Goal: Transaction & Acquisition: Purchase product/service

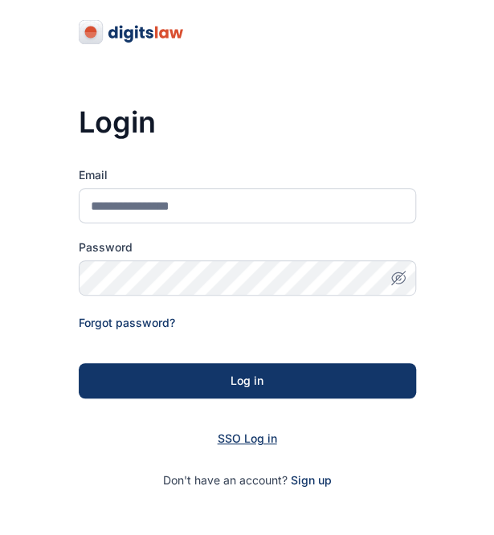
click at [260, 444] on span "SSO Log in" at bounding box center [247, 439] width 59 height 14
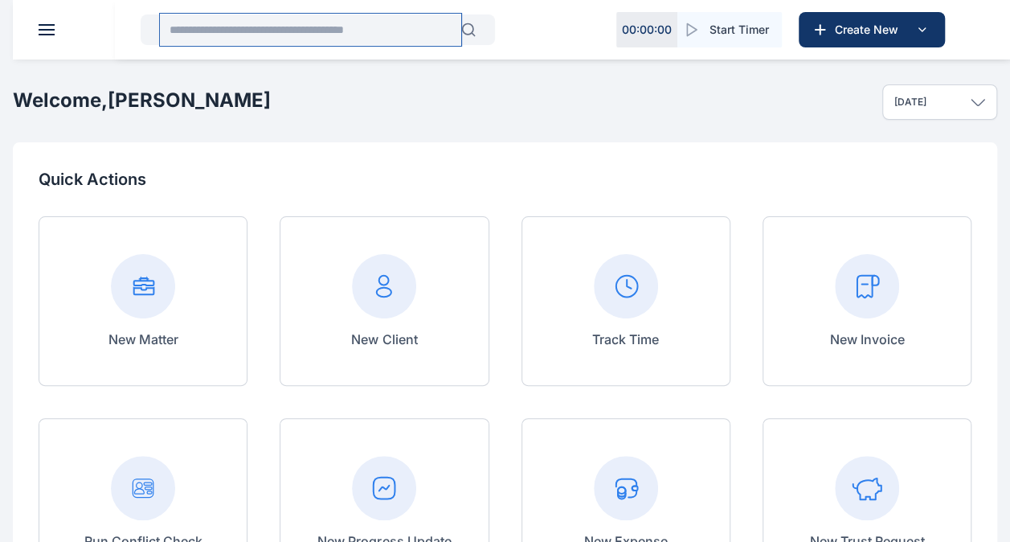
click at [343, 21] on input "text" at bounding box center [310, 30] width 301 height 32
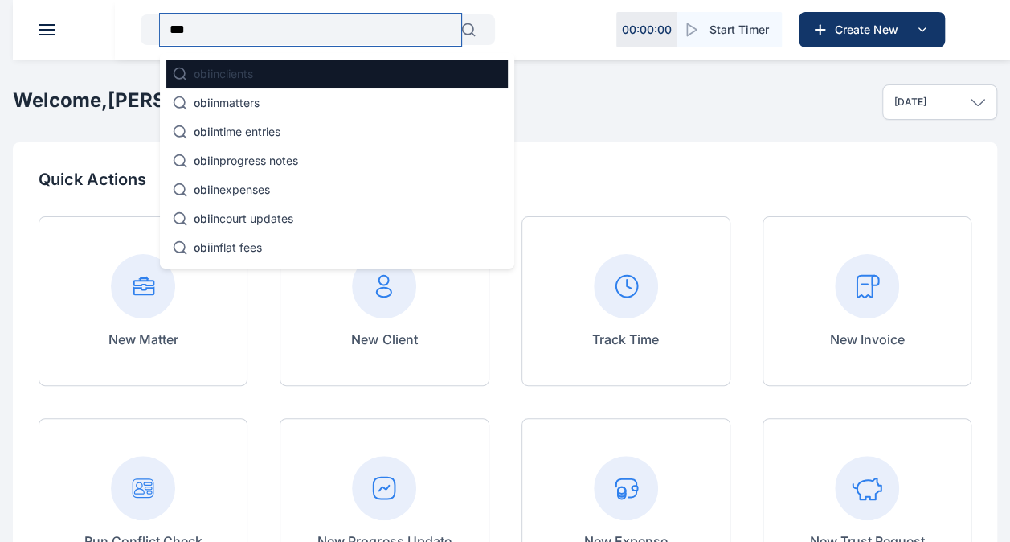
type input "***"
click at [309, 73] on div "obi in clients" at bounding box center [337, 73] width 342 height 29
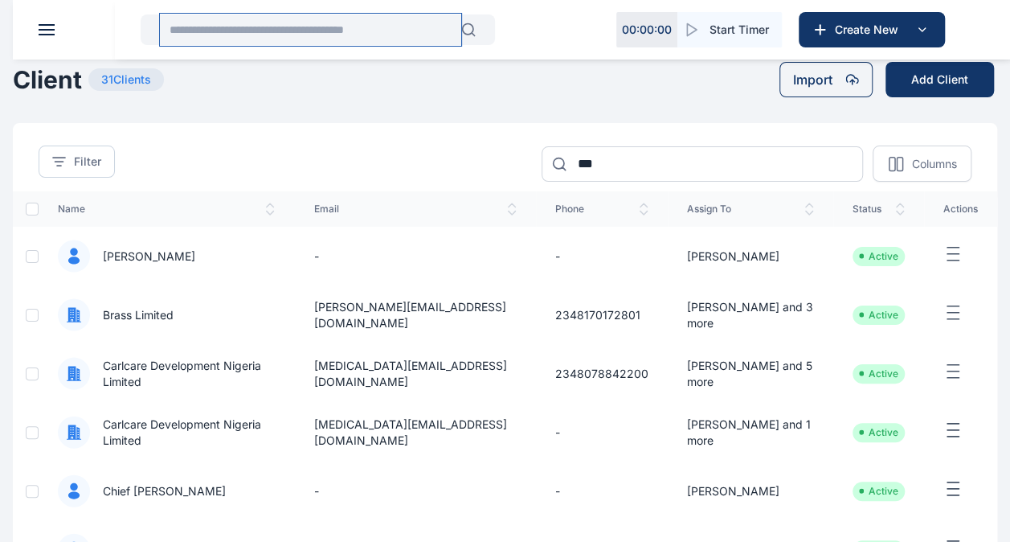
click at [346, 35] on input "text" at bounding box center [310, 30] width 301 height 32
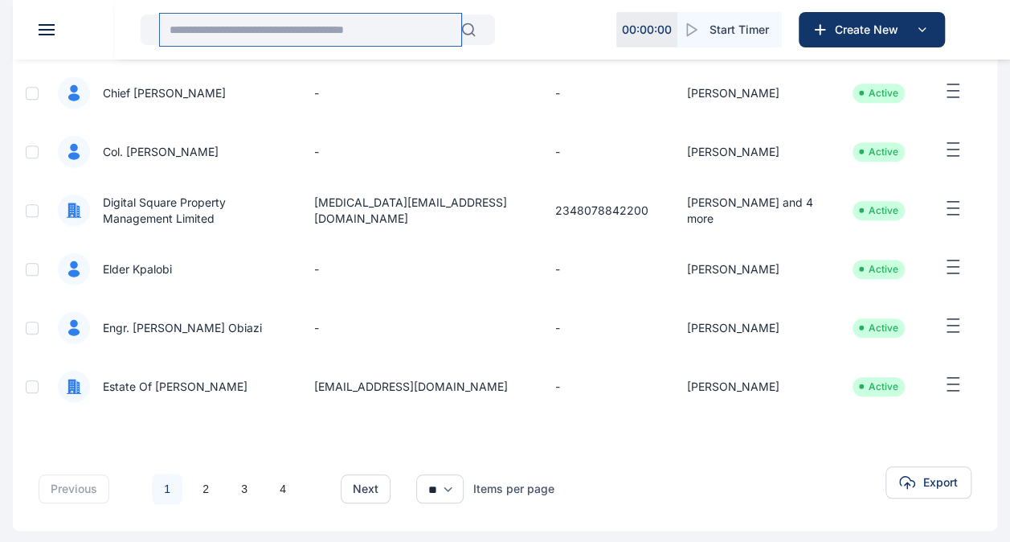
scroll to position [412, 0]
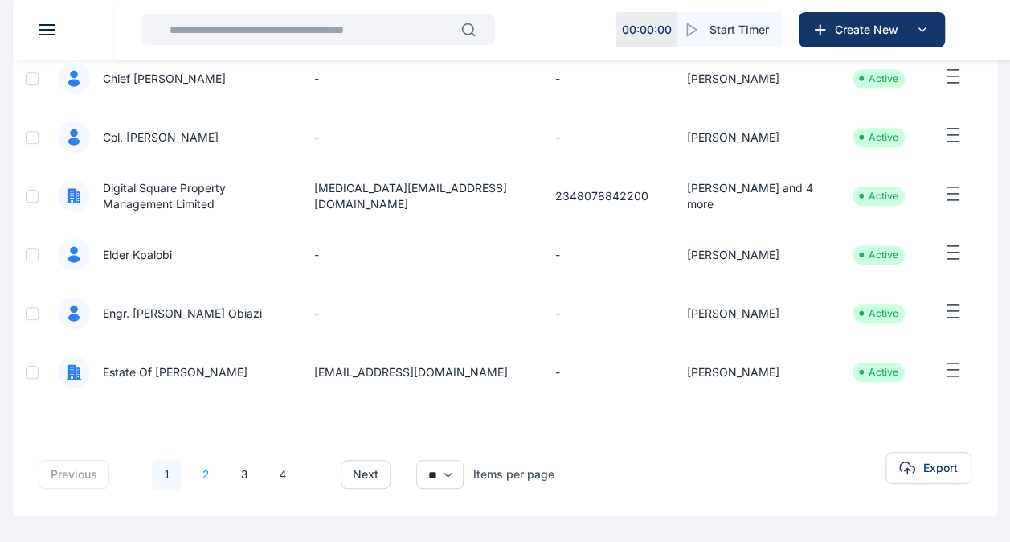
click at [211, 477] on link "2" at bounding box center [205, 474] width 31 height 31
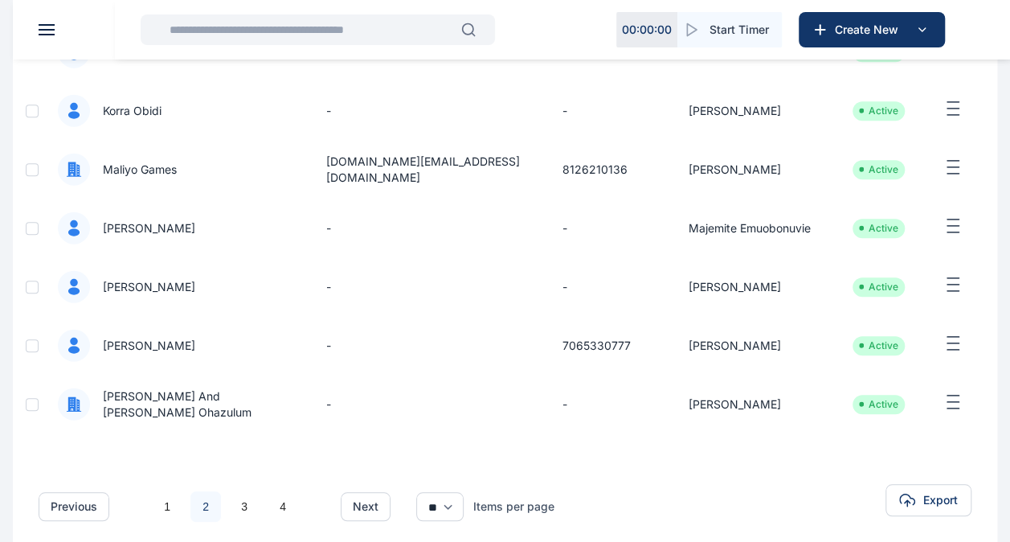
scroll to position [384, 0]
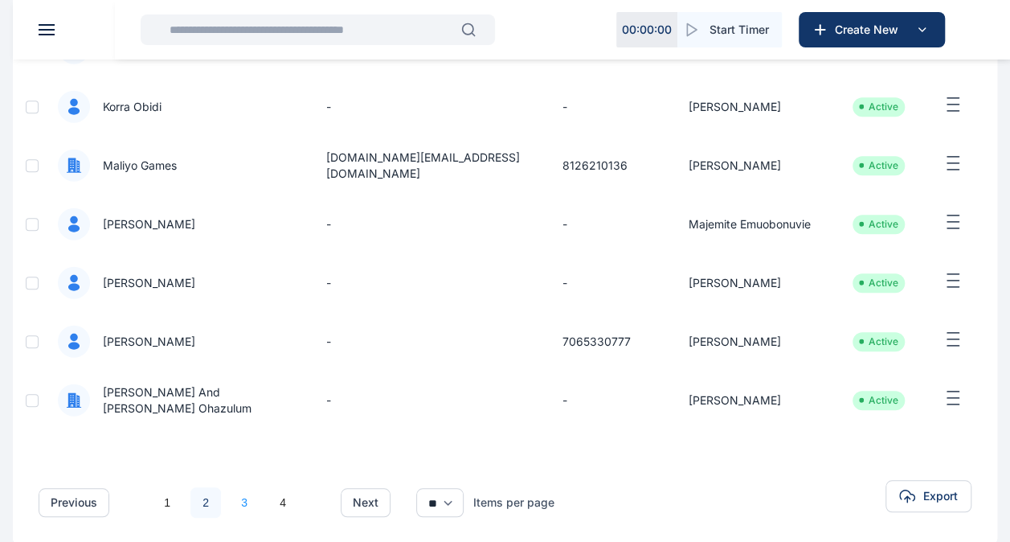
click at [246, 500] on link "3" at bounding box center [244, 502] width 31 height 31
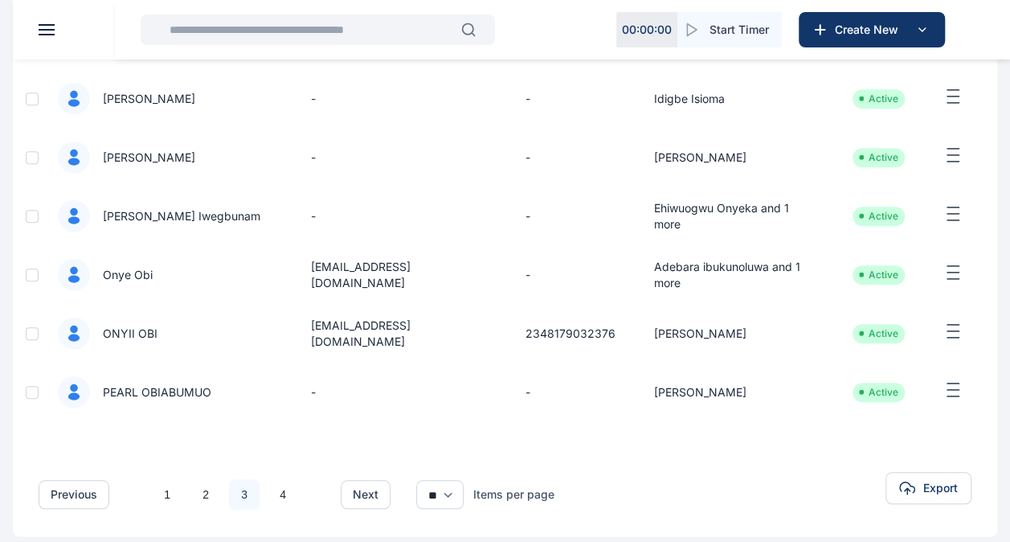
scroll to position [395, 0]
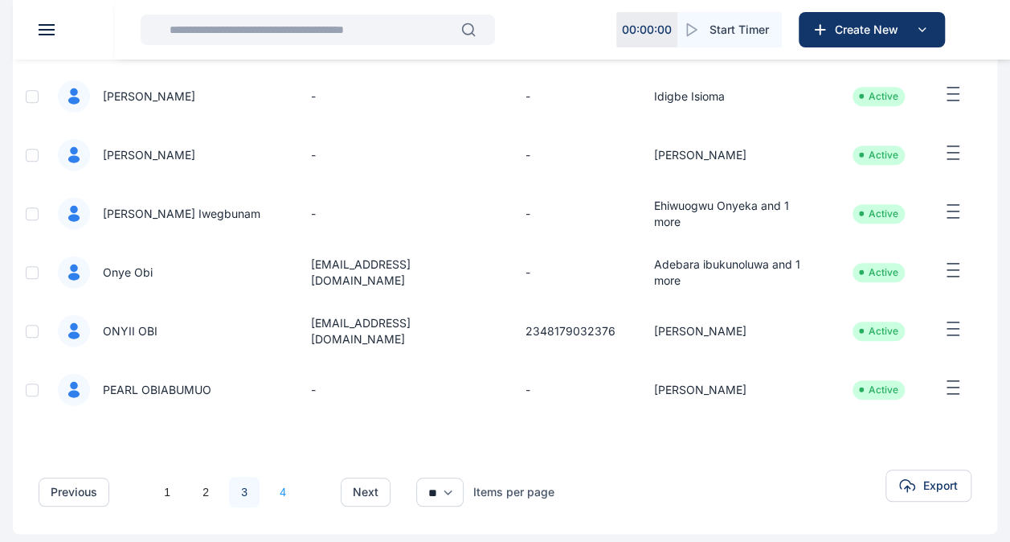
click at [288, 497] on link "4" at bounding box center [283, 492] width 31 height 31
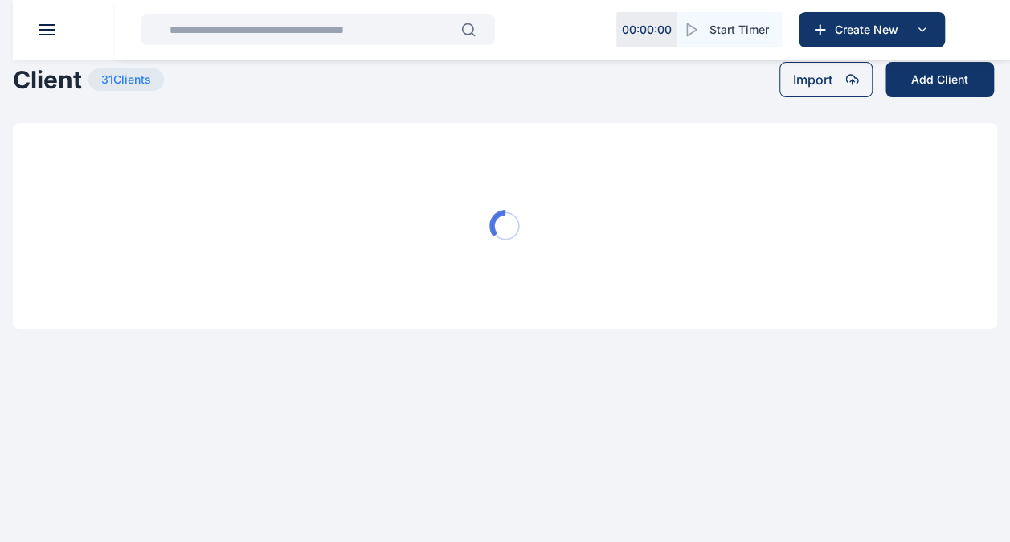
scroll to position [0, 0]
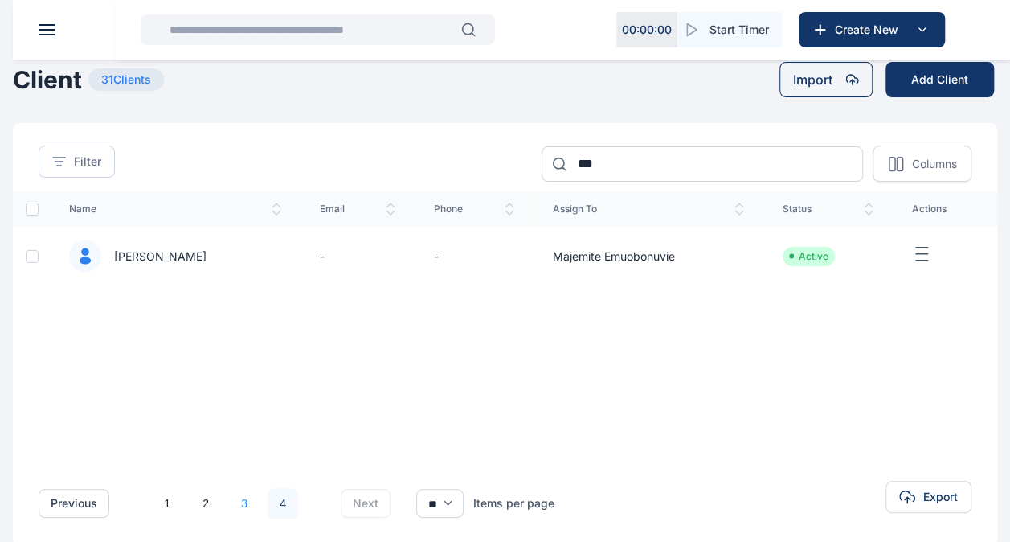
click at [246, 510] on link "3" at bounding box center [244, 503] width 31 height 31
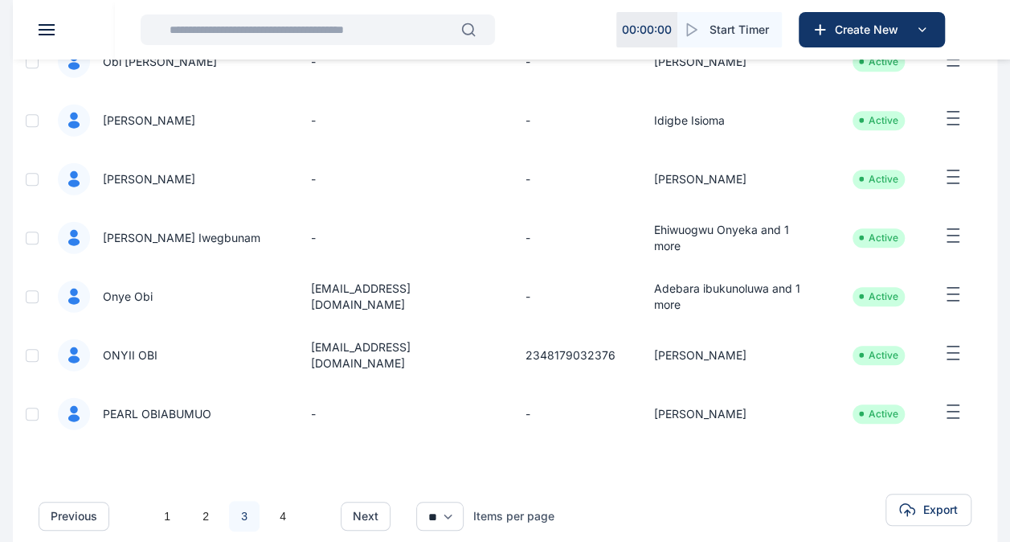
scroll to position [374, 0]
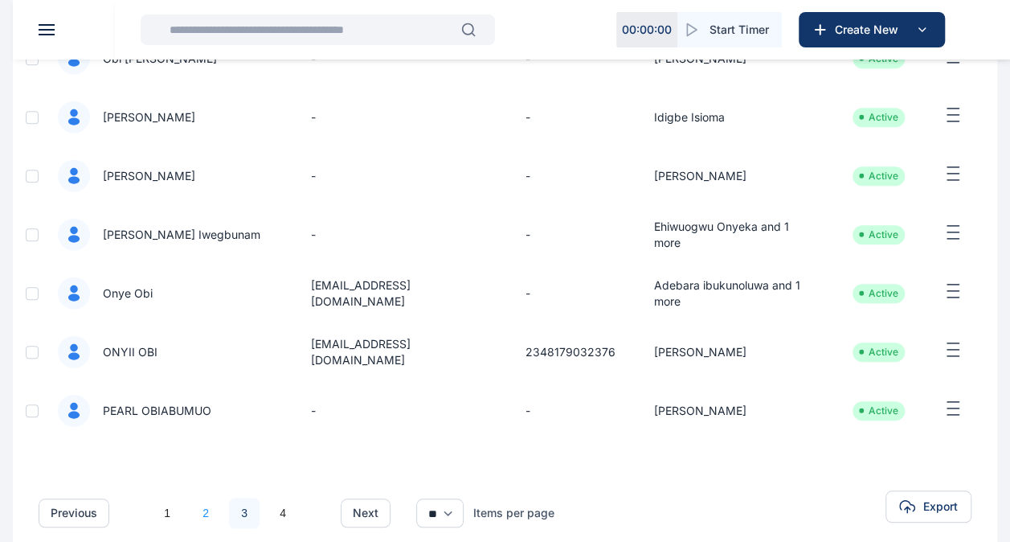
click at [208, 522] on link "2" at bounding box center [205, 513] width 31 height 31
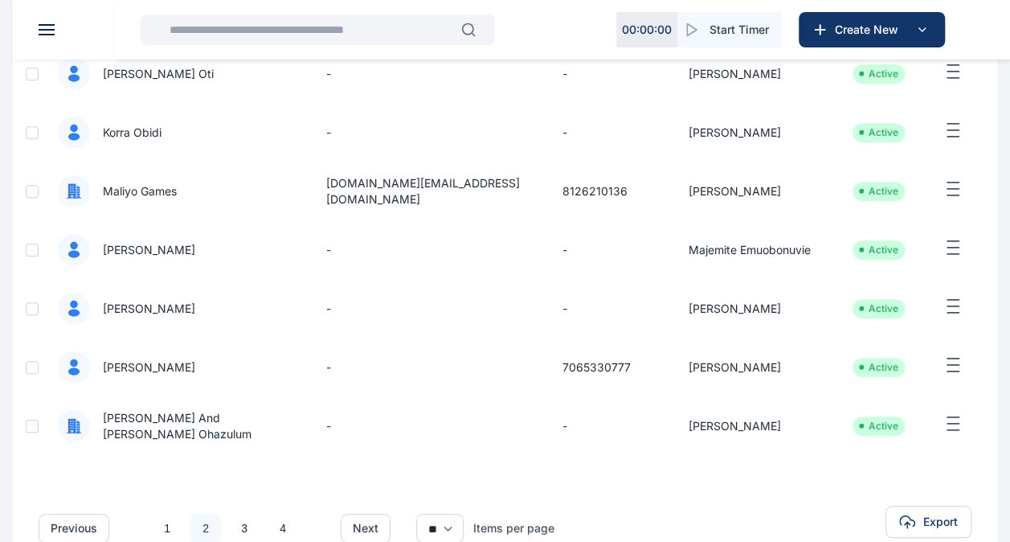
scroll to position [369, 0]
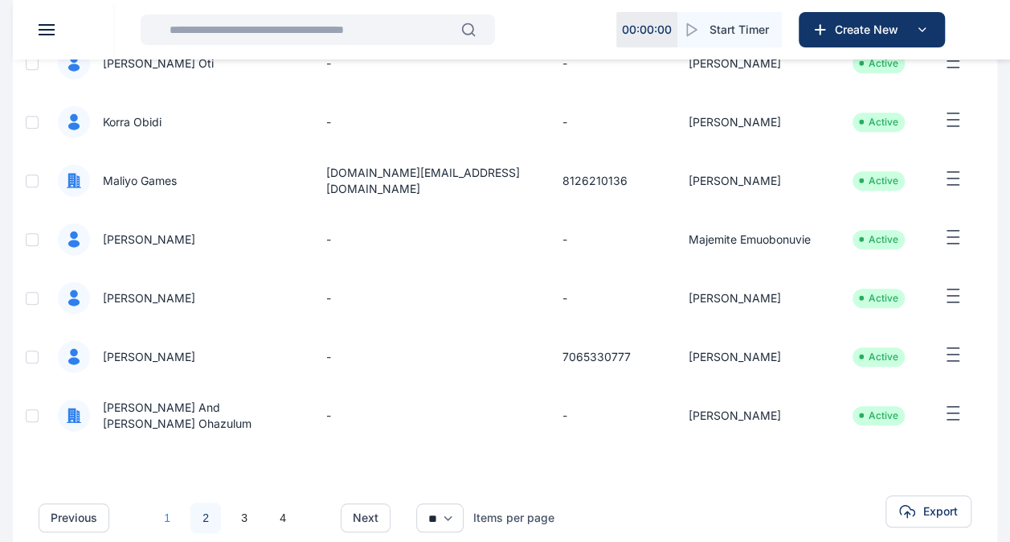
click at [167, 508] on link "1" at bounding box center [167, 517] width 31 height 31
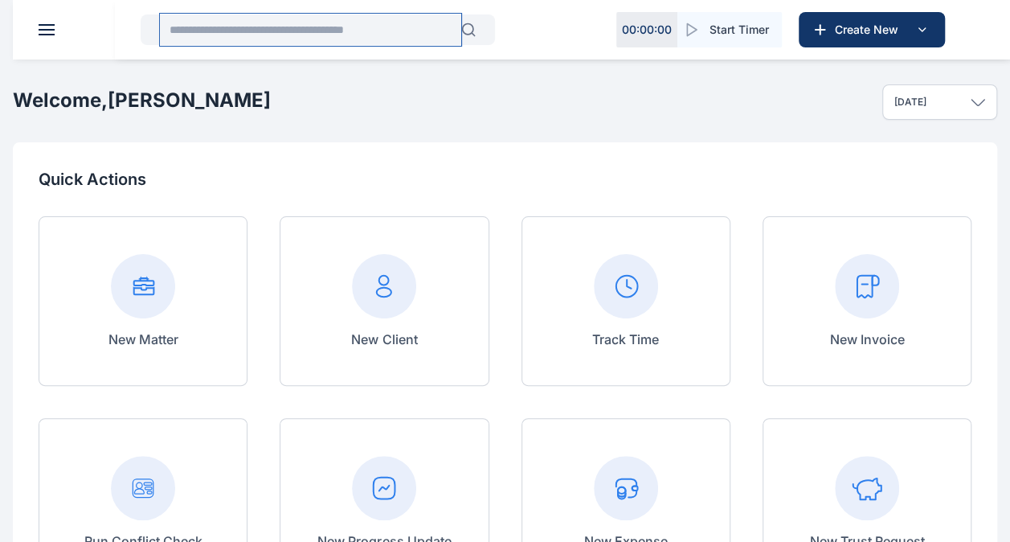
click at [182, 32] on input "text" at bounding box center [310, 30] width 301 height 32
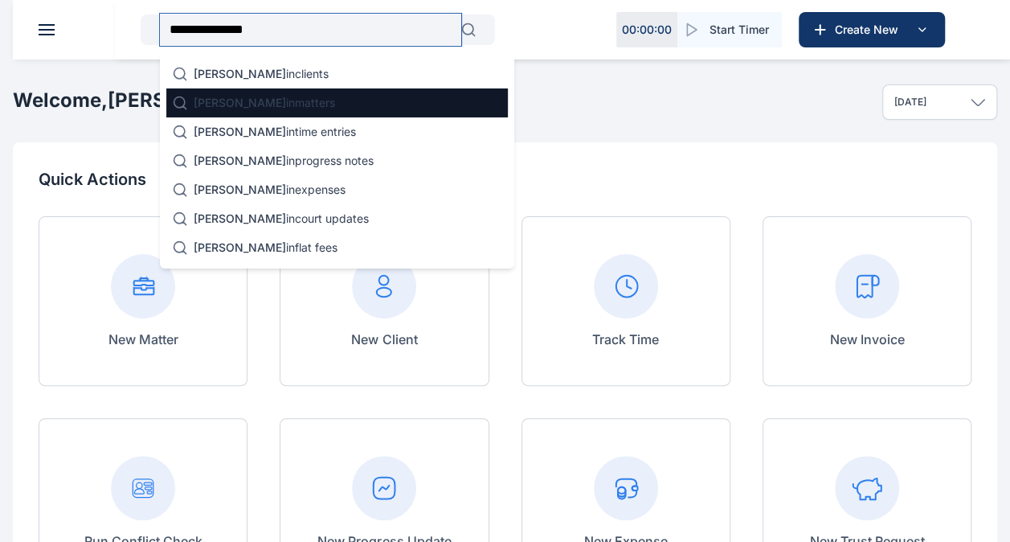
type input "**********"
click at [231, 99] on span "[PERSON_NAME]" at bounding box center [240, 103] width 92 height 14
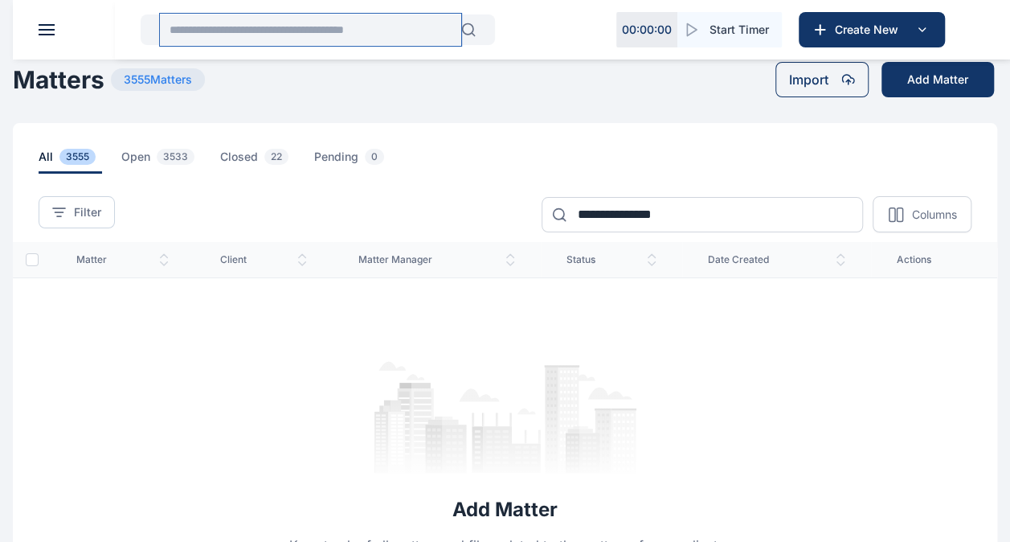
click at [267, 35] on input "text" at bounding box center [310, 30] width 301 height 32
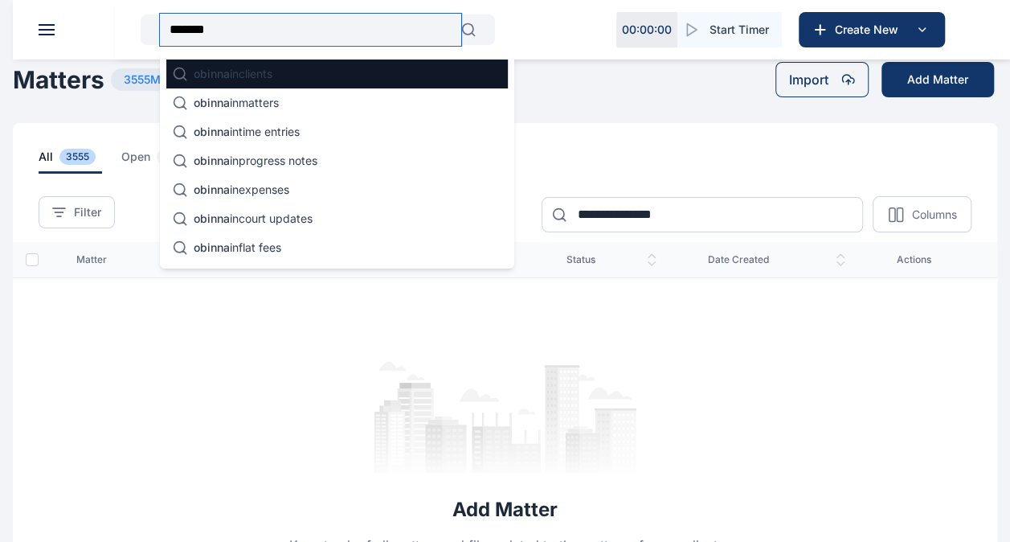
type input "******"
click at [270, 67] on p "obinna in clients" at bounding box center [233, 74] width 79 height 16
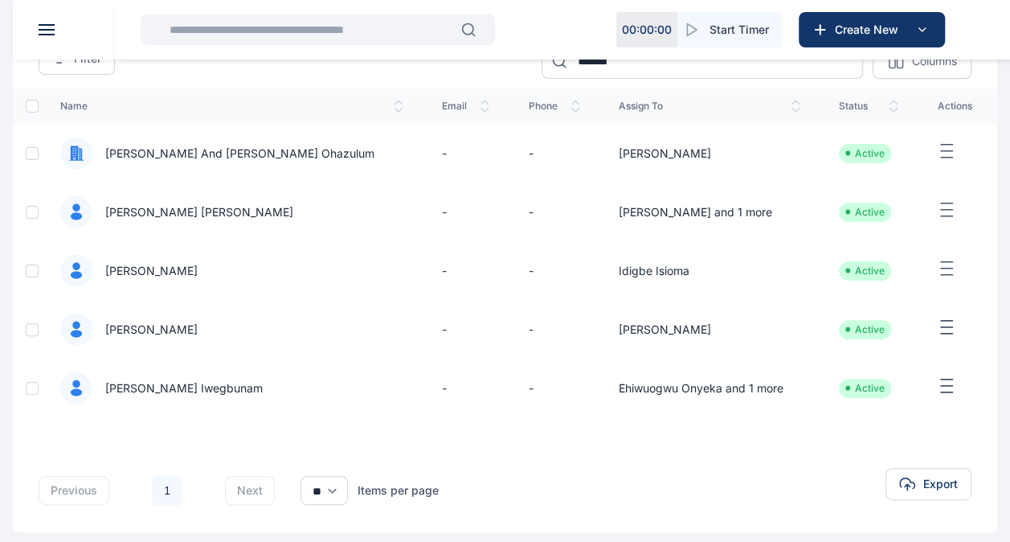
scroll to position [119, 0]
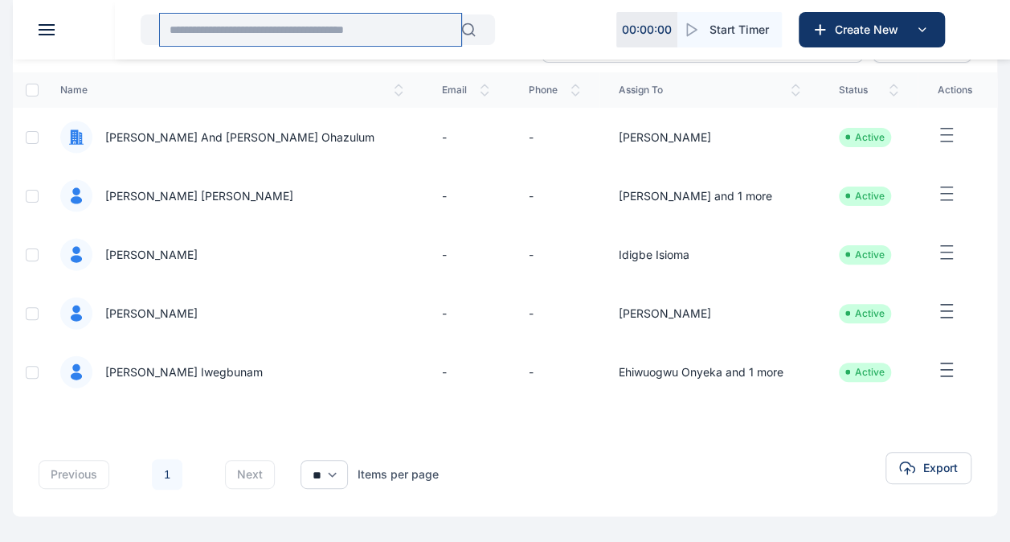
click at [225, 23] on input "text" at bounding box center [310, 30] width 301 height 32
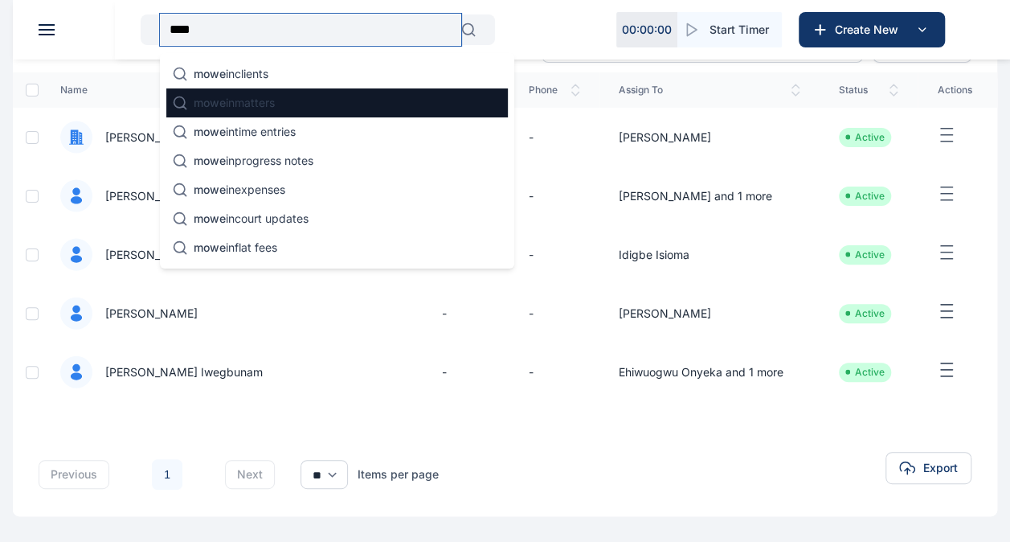
type input "****"
click at [246, 97] on p "mowe in matters" at bounding box center [234, 103] width 81 height 16
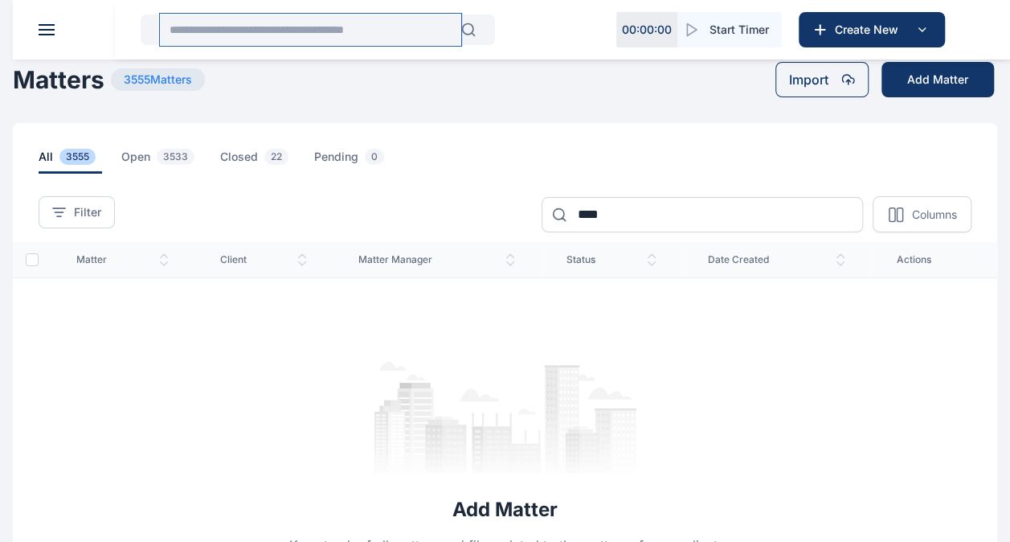
click at [387, 24] on input "text" at bounding box center [310, 30] width 301 height 32
click at [371, 27] on input "text" at bounding box center [310, 30] width 301 height 32
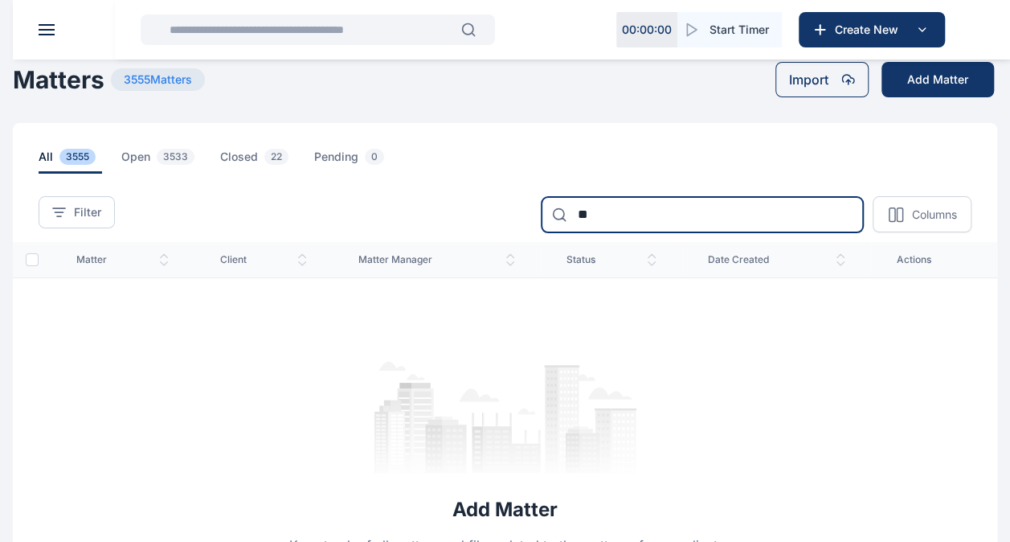
type input "*"
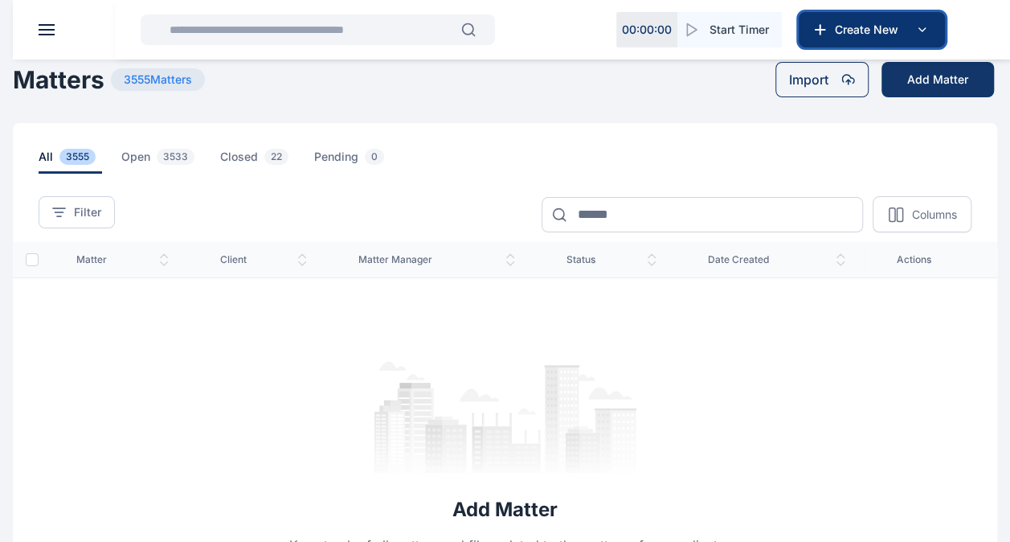
click at [506, 33] on icon at bounding box center [921, 29] width 19 height 19
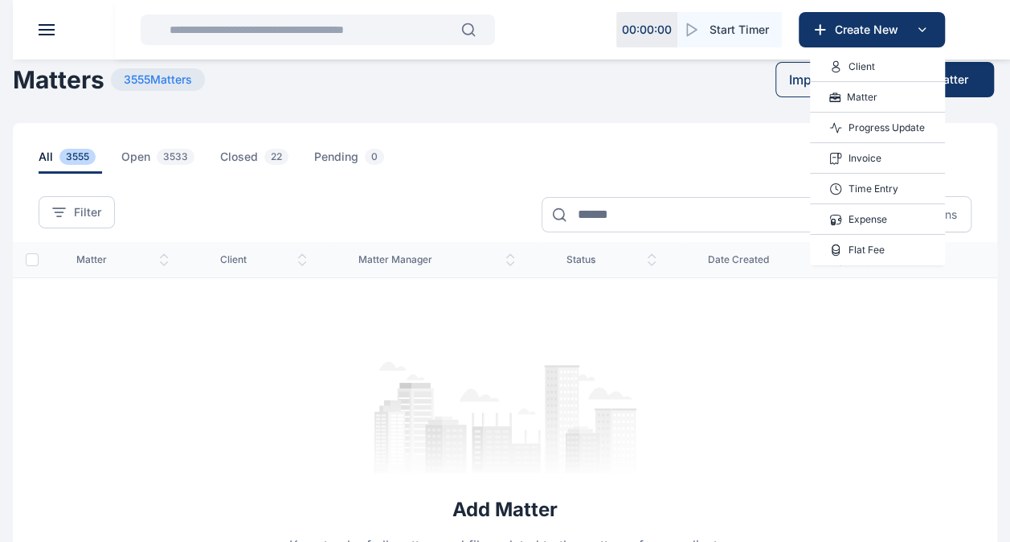
click at [506, 155] on p "Invoice" at bounding box center [865, 158] width 33 height 16
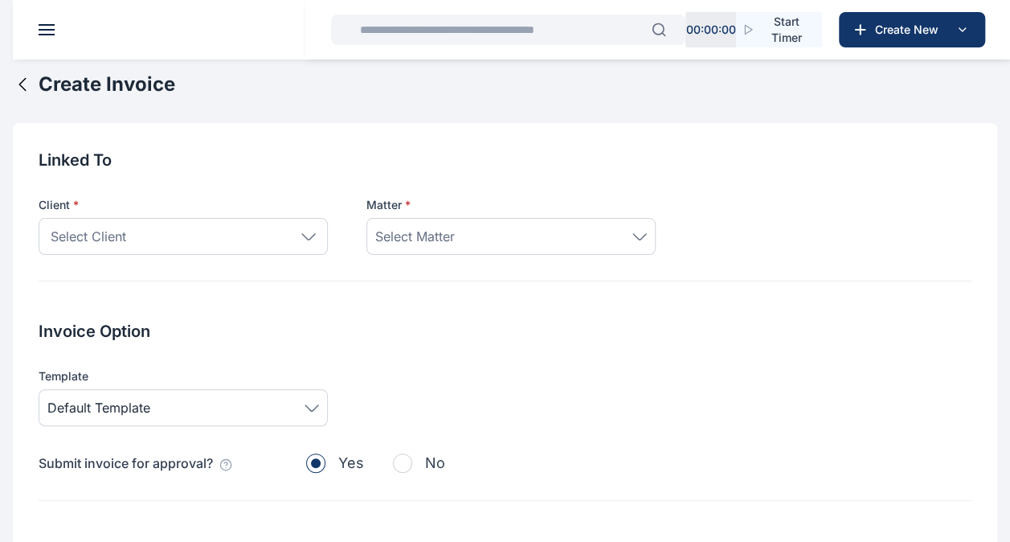
click at [305, 238] on icon at bounding box center [308, 236] width 14 height 7
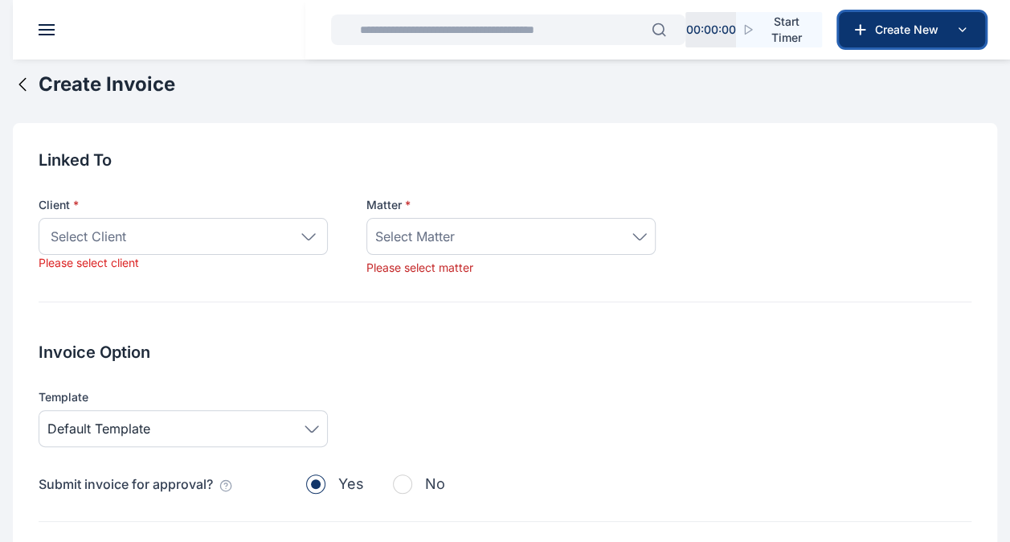
click at [506, 28] on icon at bounding box center [961, 29] width 19 height 19
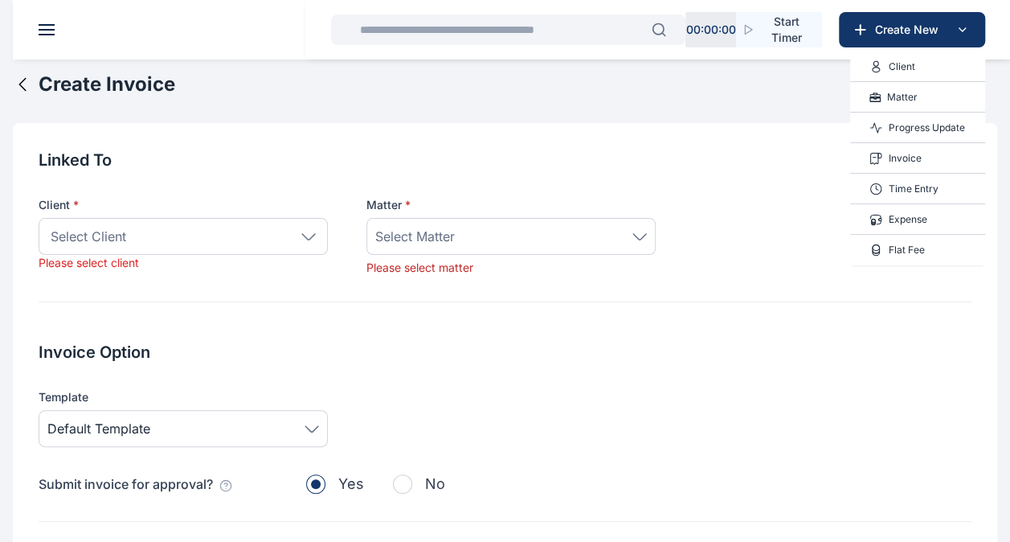
click at [506, 60] on div "Client" at bounding box center [917, 66] width 135 height 31
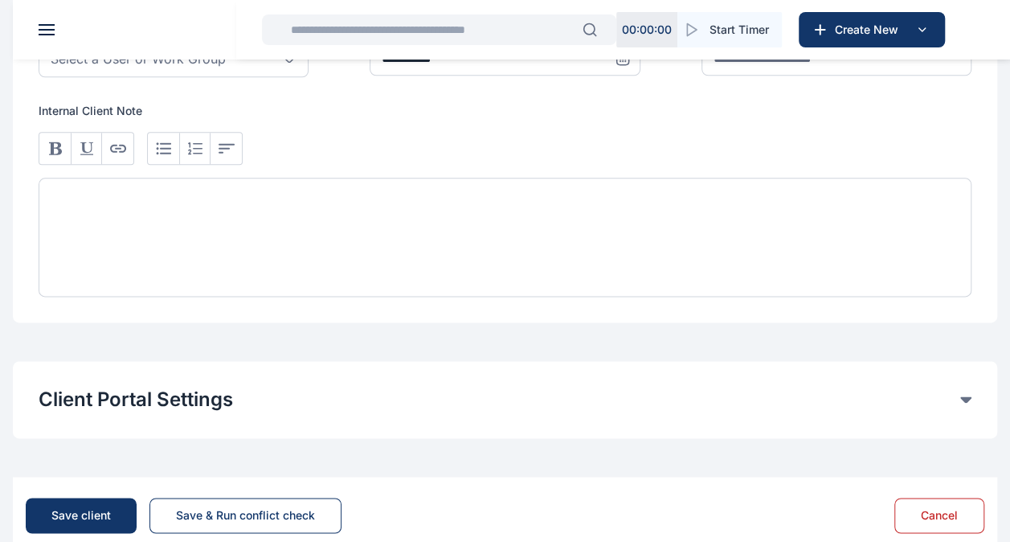
scroll to position [940, 0]
